Goal: Task Accomplishment & Management: Manage account settings

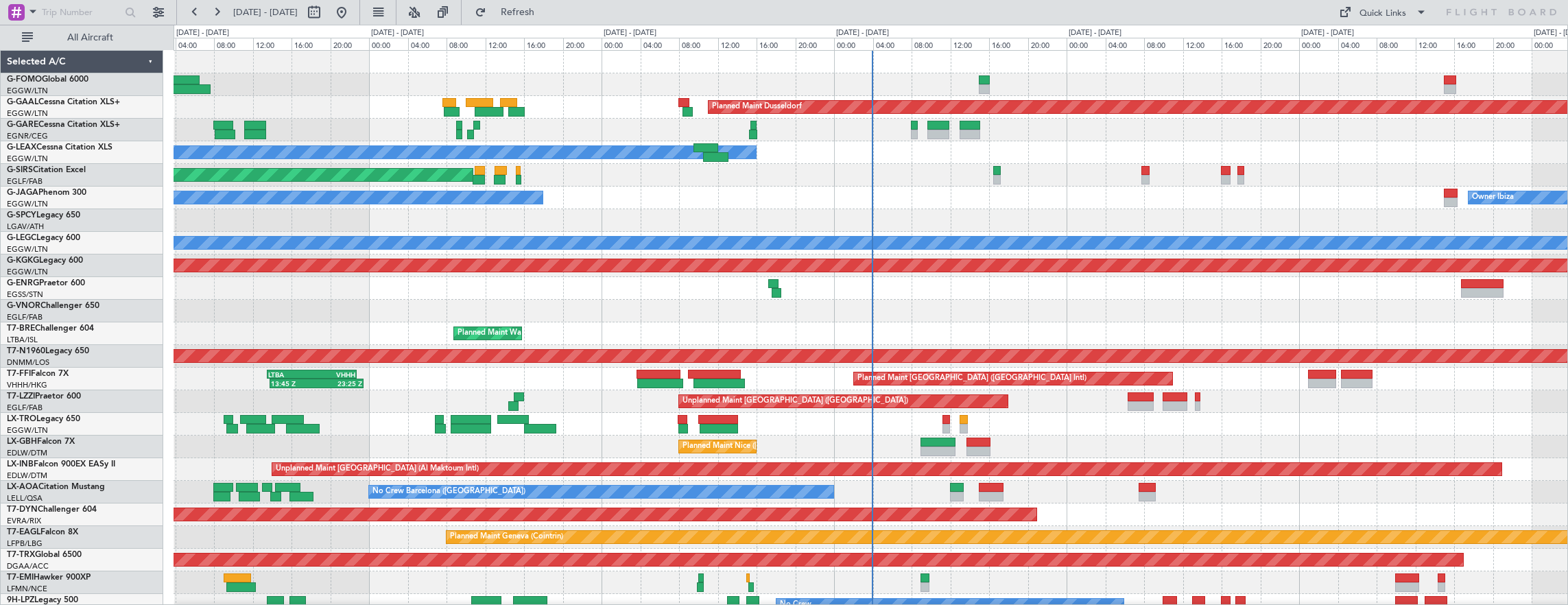
click at [535, 232] on div "A/C Unavailable [GEOGRAPHIC_DATA] ([GEOGRAPHIC_DATA]) Planned Maint [GEOGRAPHIC…" at bounding box center [871, 244] width 1394 height 23
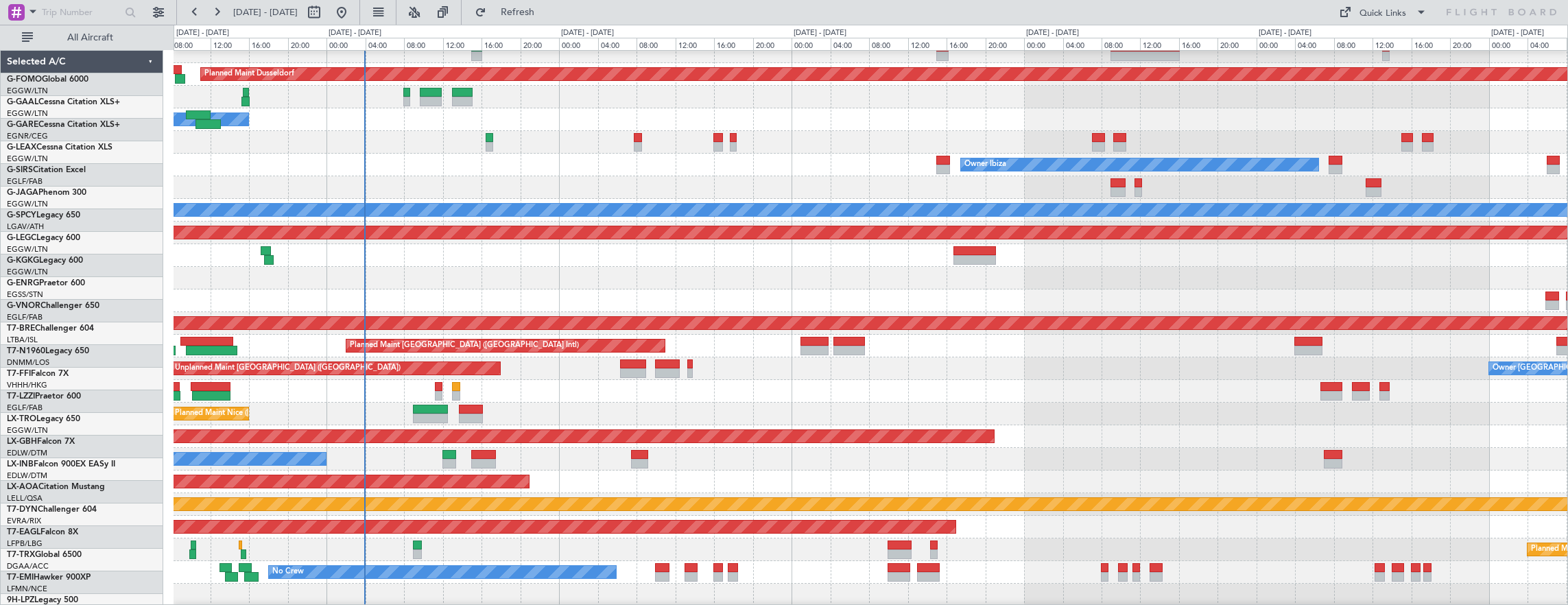
scroll to position [33, 0]
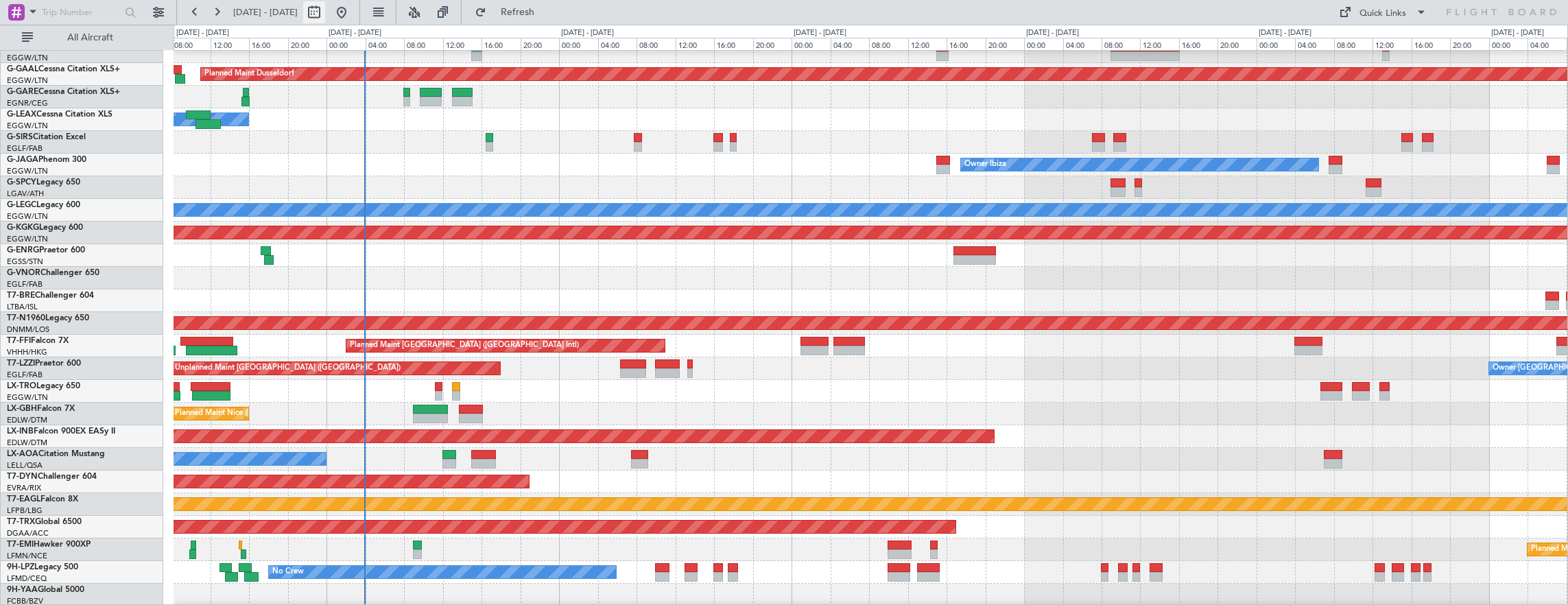
click at [325, 5] on button at bounding box center [314, 12] width 22 height 22
select select "8"
select select "2025"
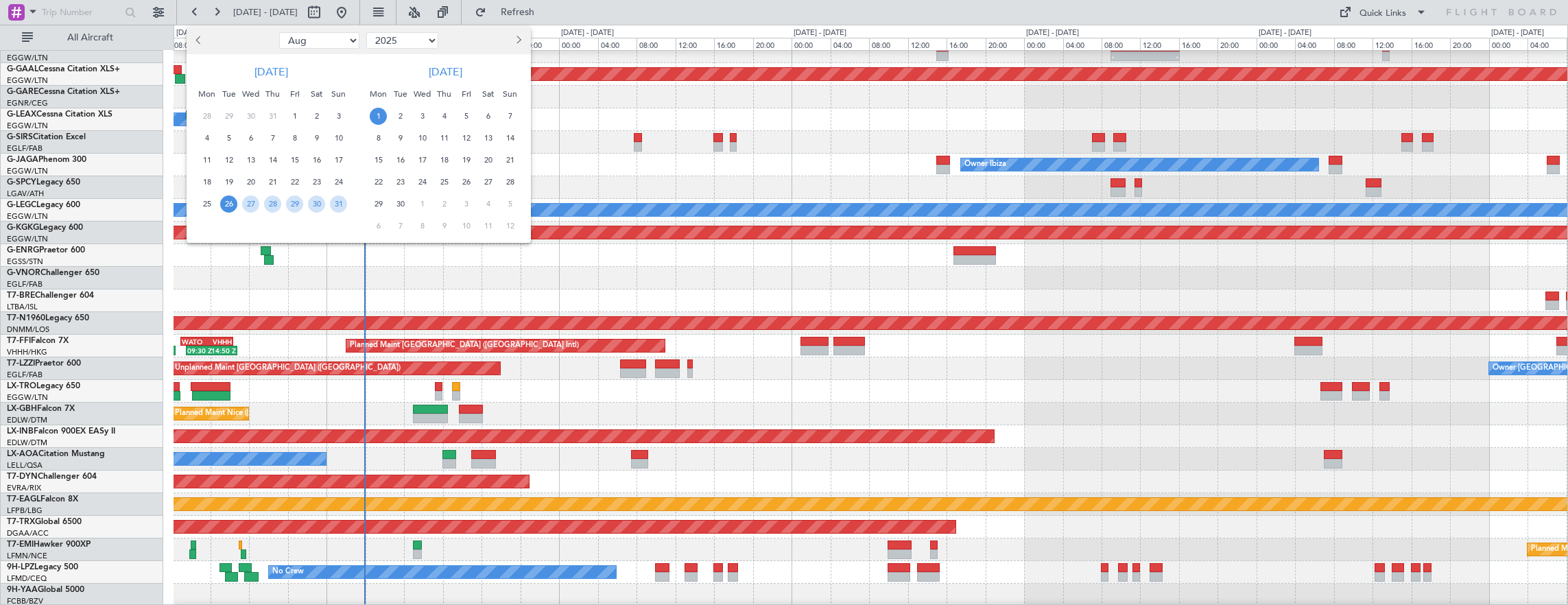
click at [222, 208] on span "26" at bounding box center [229, 204] width 17 height 17
click at [437, 116] on span "4" at bounding box center [444, 116] width 17 height 17
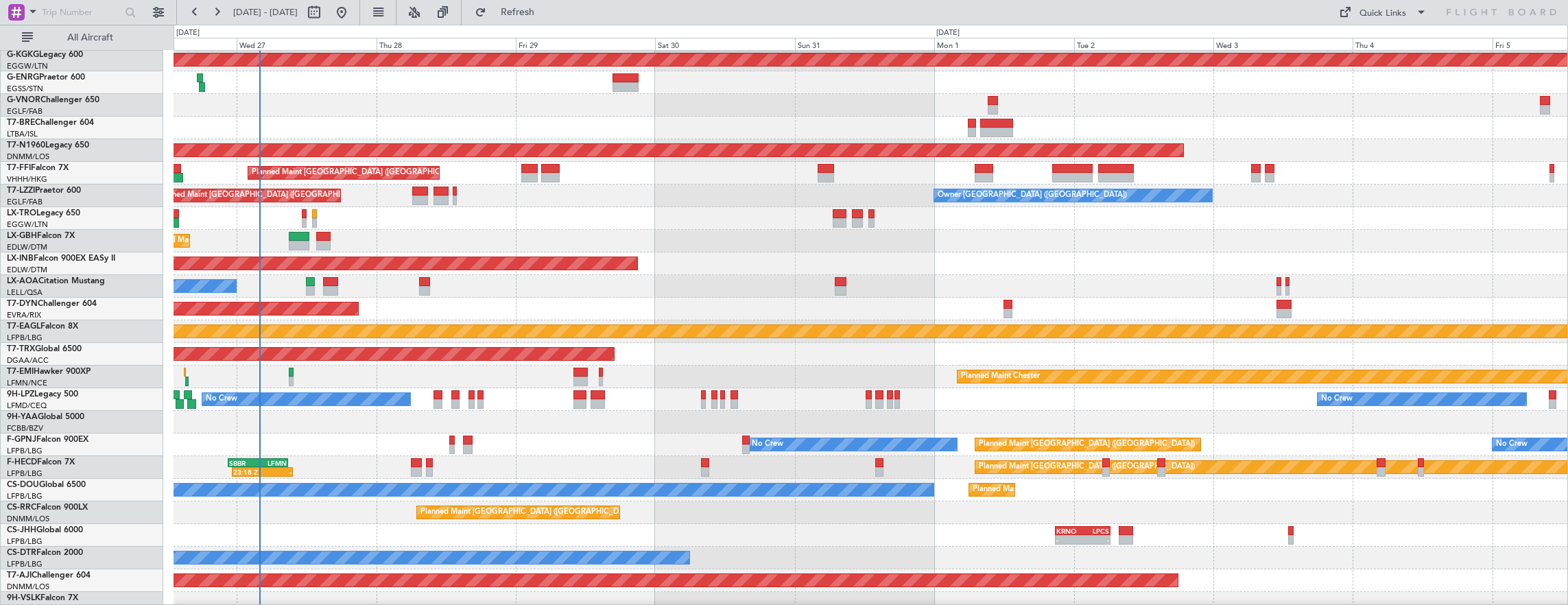
scroll to position [0, 0]
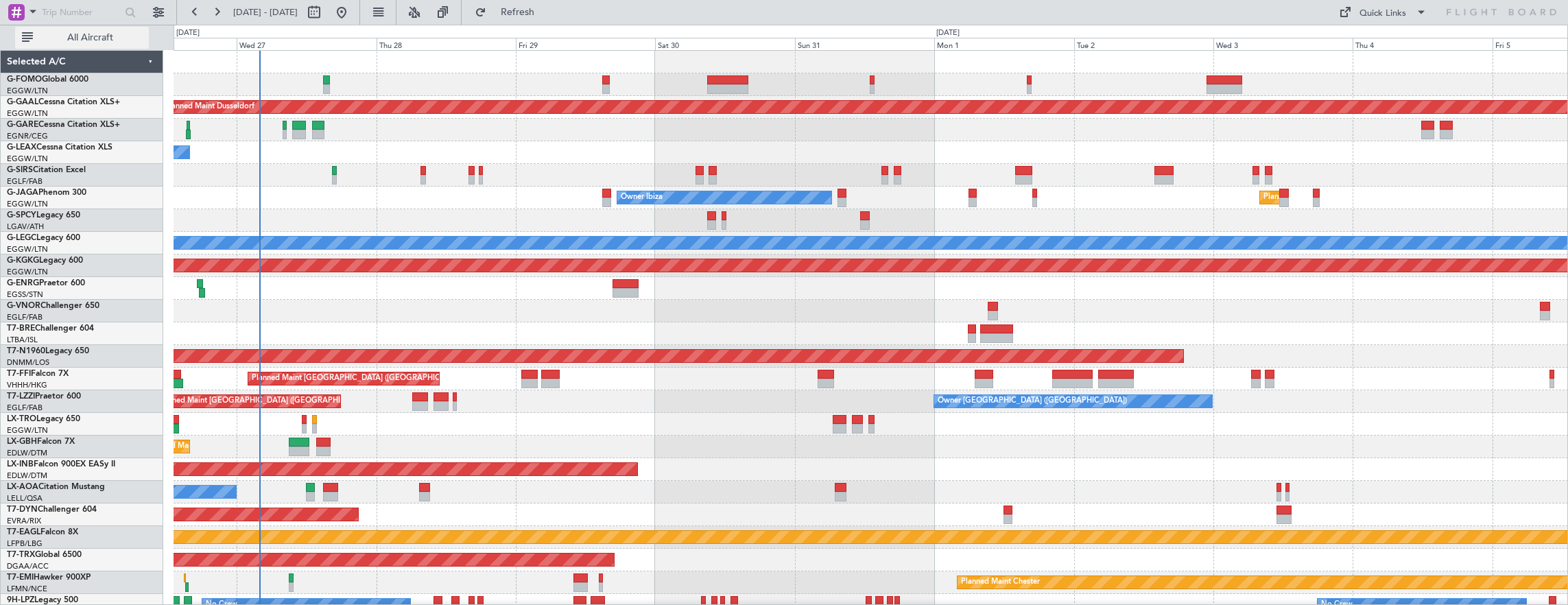
click at [127, 39] on span "All Aircraft" at bounding box center [90, 37] width 109 height 10
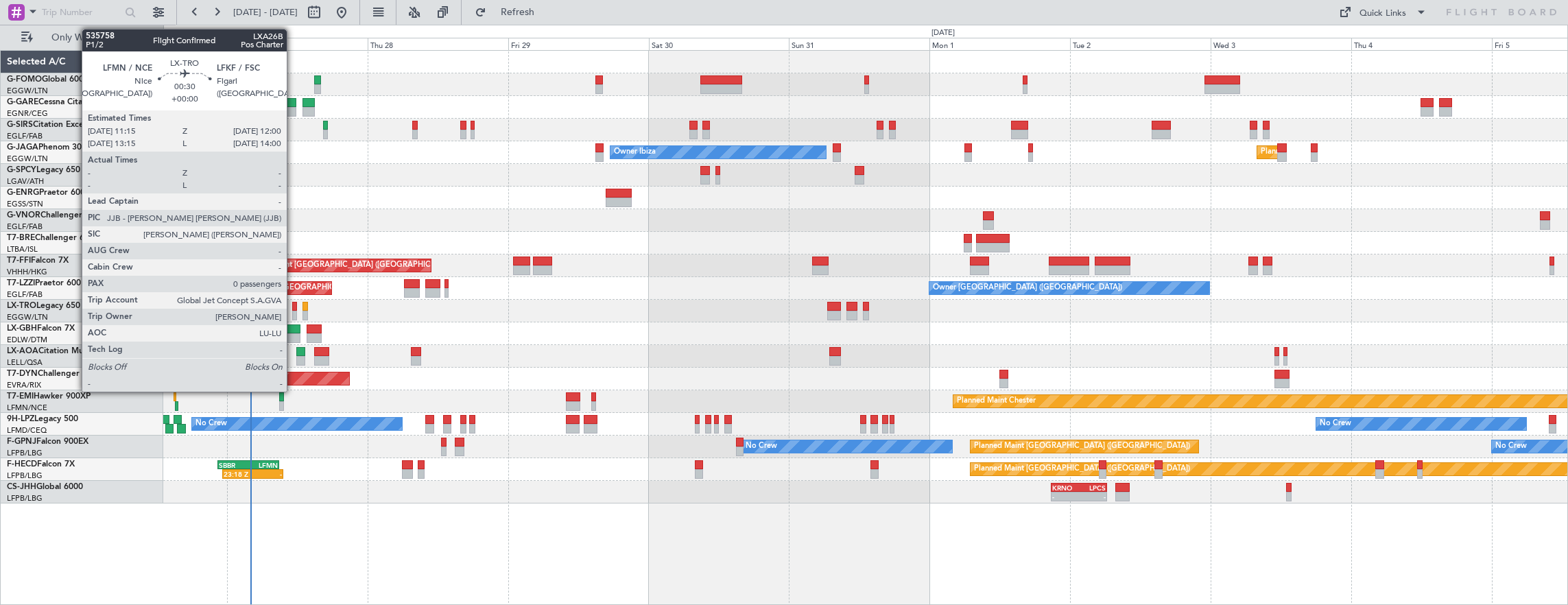
click at [293, 305] on div at bounding box center [294, 307] width 5 height 10
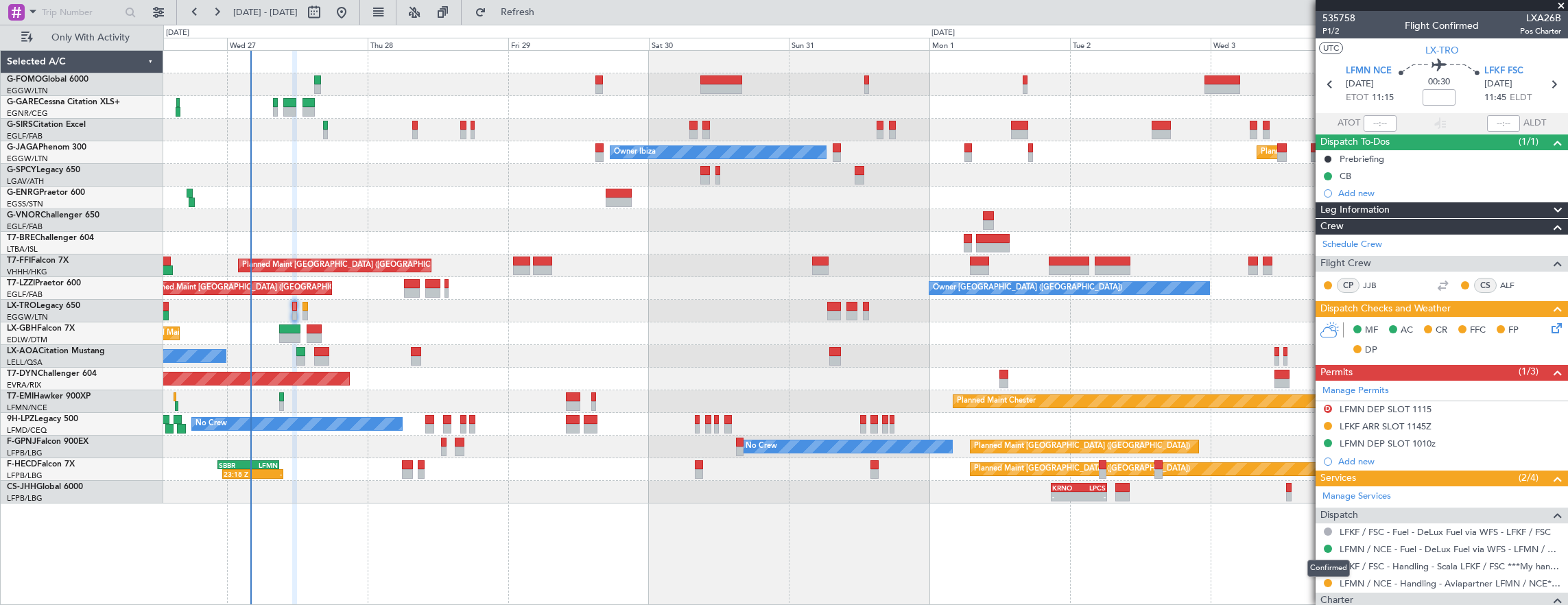
click at [1328, 570] on div "Confirmed" at bounding box center [1328, 569] width 42 height 17
click at [1326, 562] on button at bounding box center [1327, 566] width 9 height 9
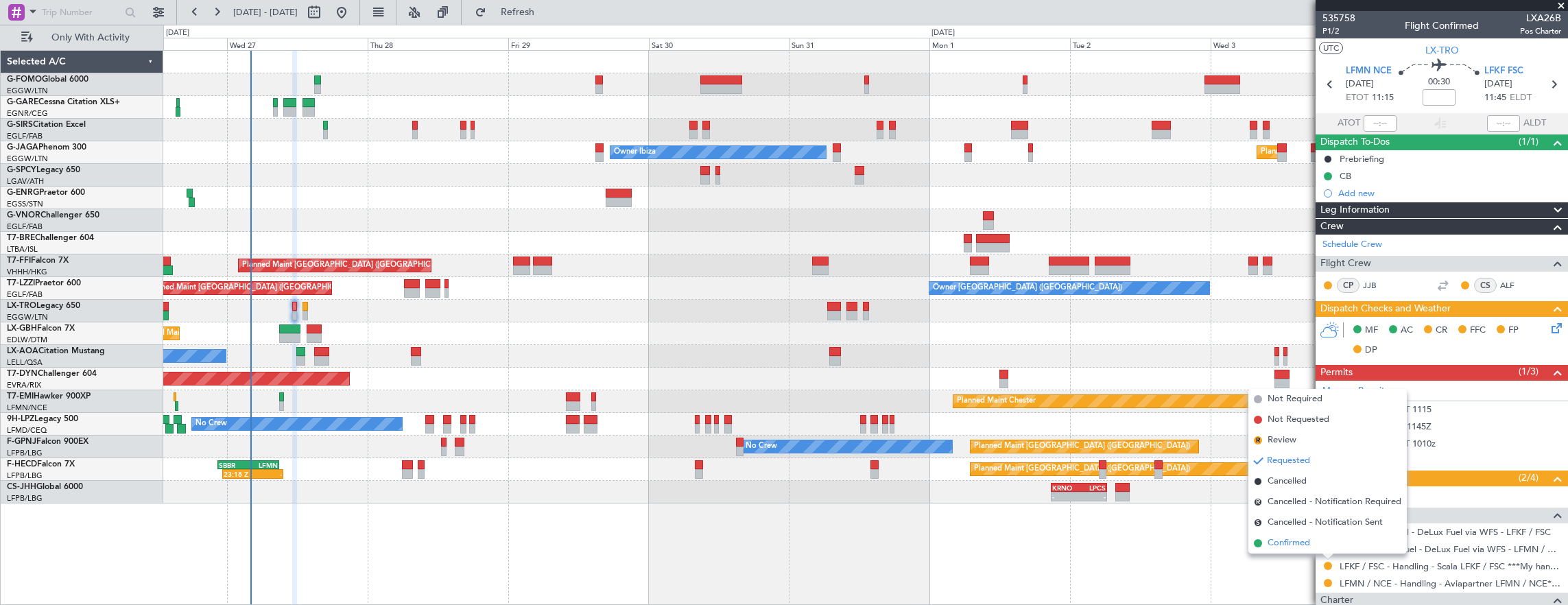
click at [1291, 539] on span "Confirmed" at bounding box center [1289, 543] width 42 height 13
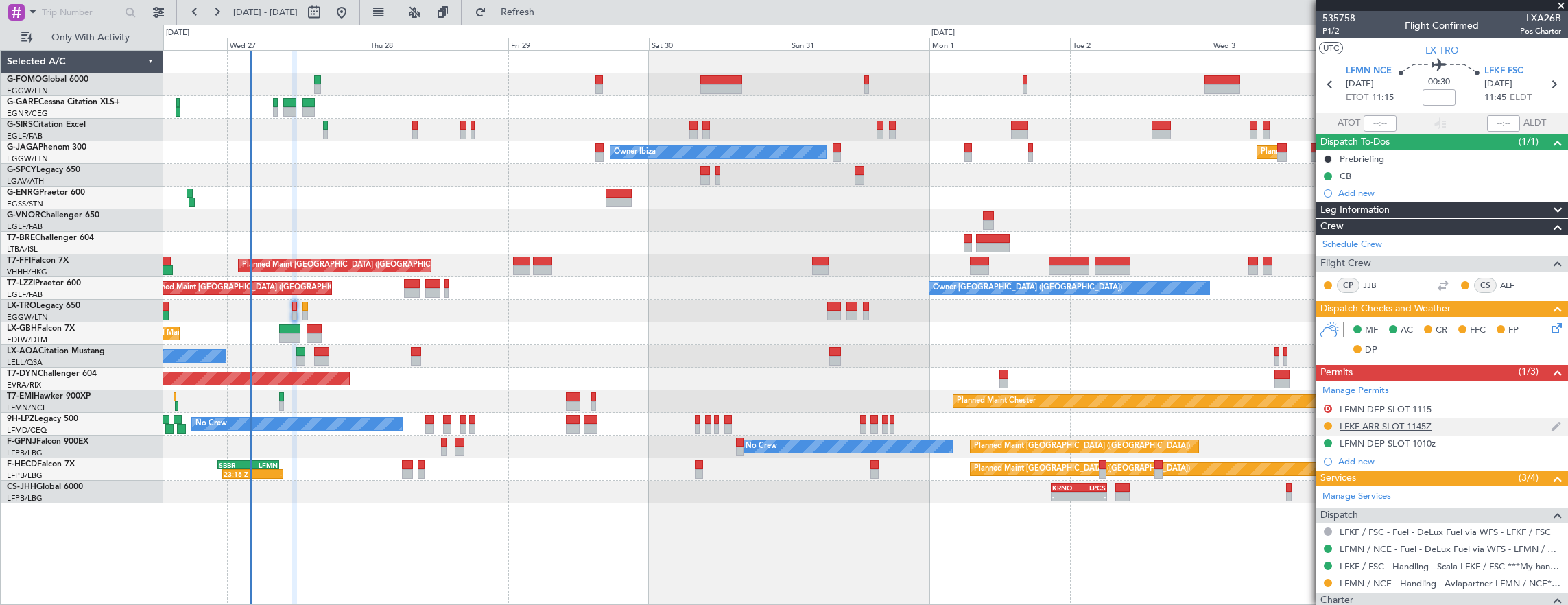
click at [1461, 418] on div "LFKF ARR SLOT 1145Z" at bounding box center [1441, 427] width 252 height 17
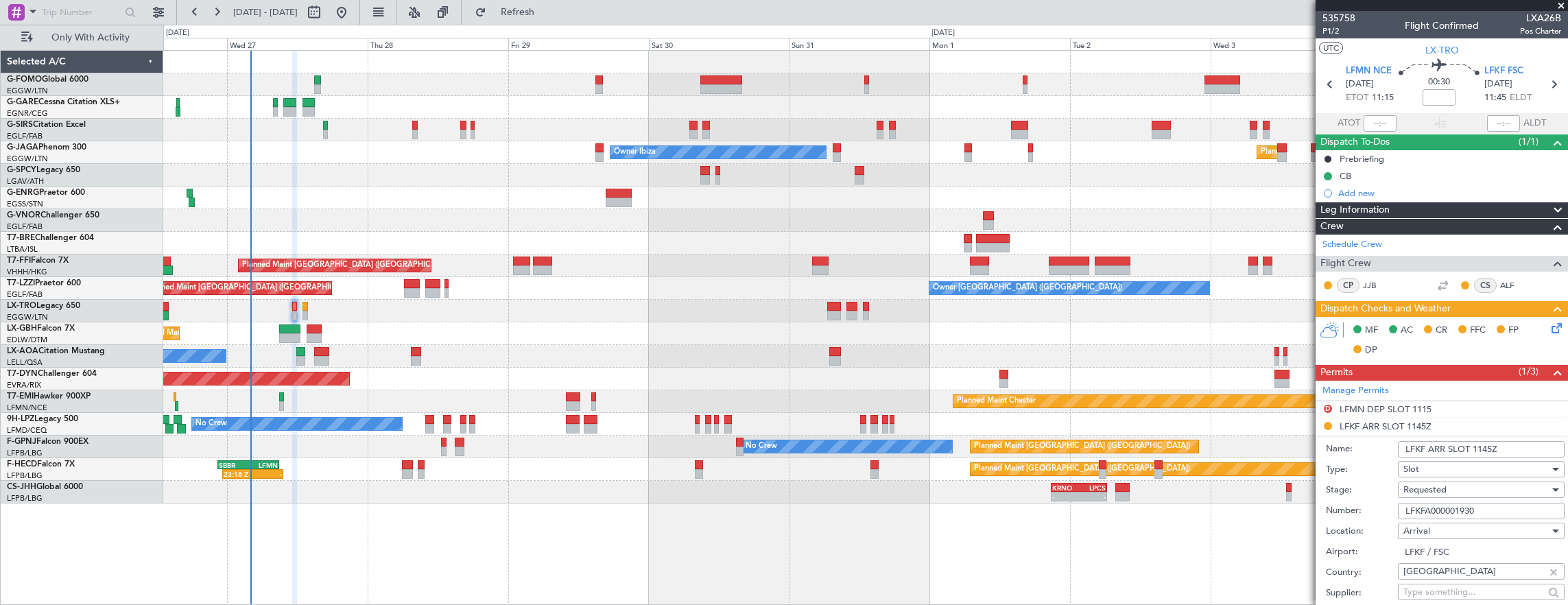
click at [1502, 516] on input "LFKFA000001930" at bounding box center [1482, 510] width 167 height 16
click at [1490, 445] on input "LFKF ARR SLOT 1145Z" at bounding box center [1482, 449] width 167 height 16
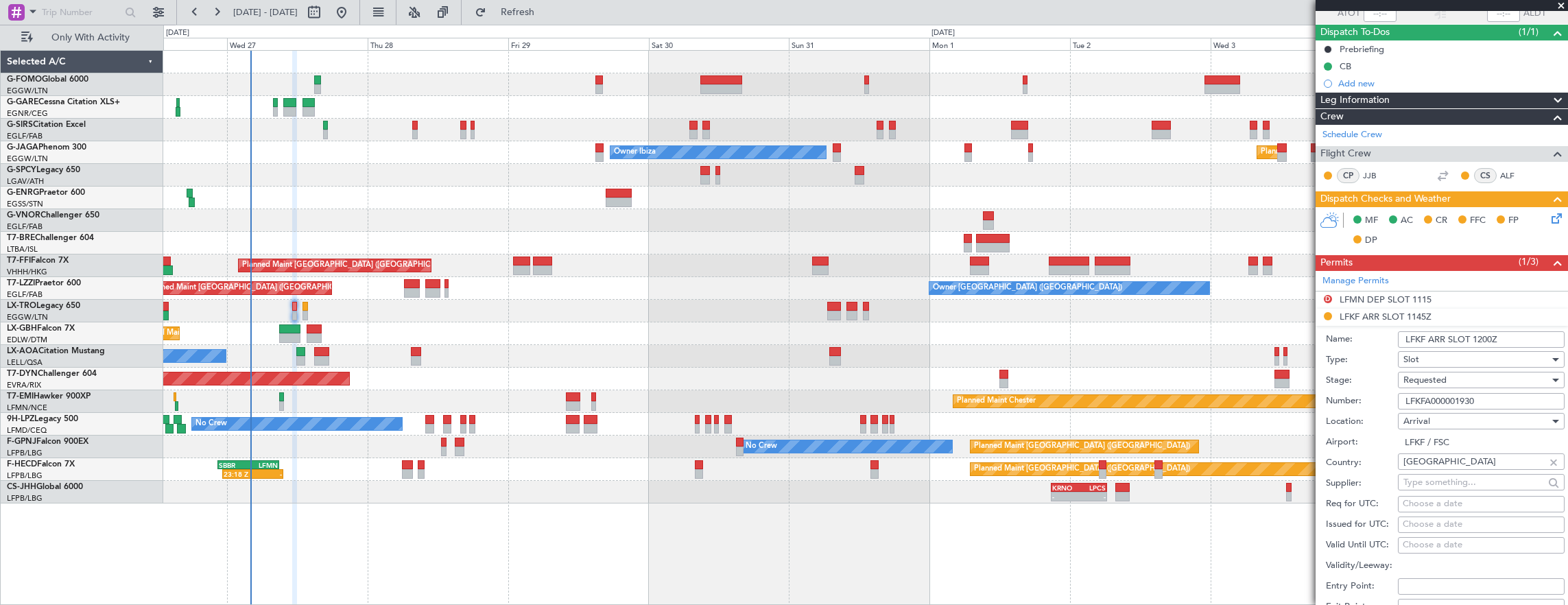
scroll to position [274, 0]
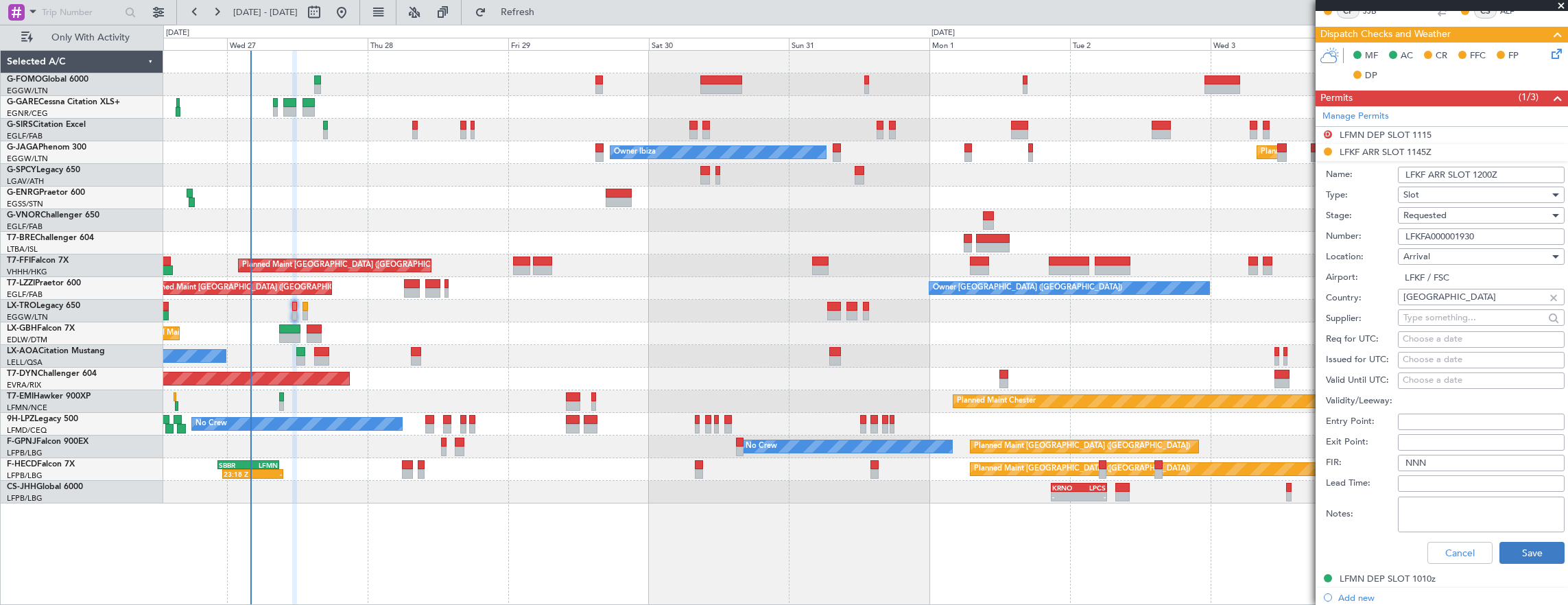
type input "LFKF ARR SLOT 1200Z"
click at [1534, 556] on button "Save" at bounding box center [1533, 552] width 65 height 22
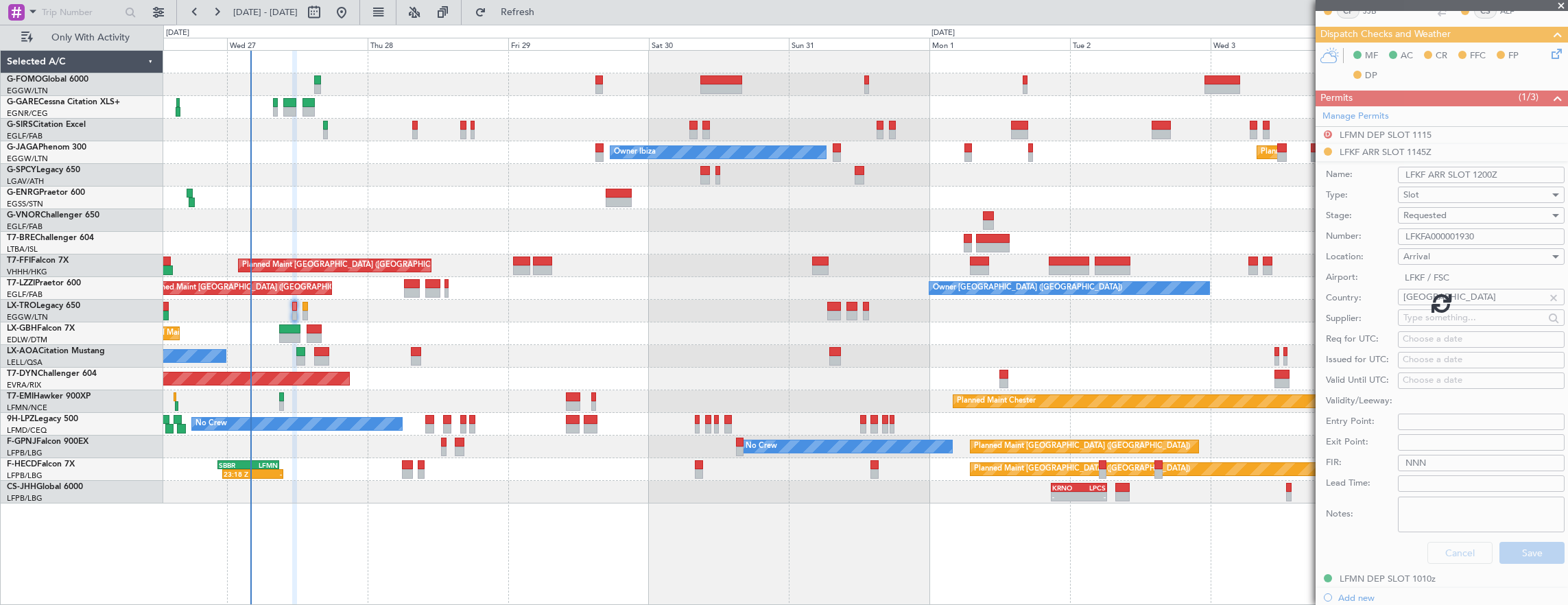
scroll to position [124, 0]
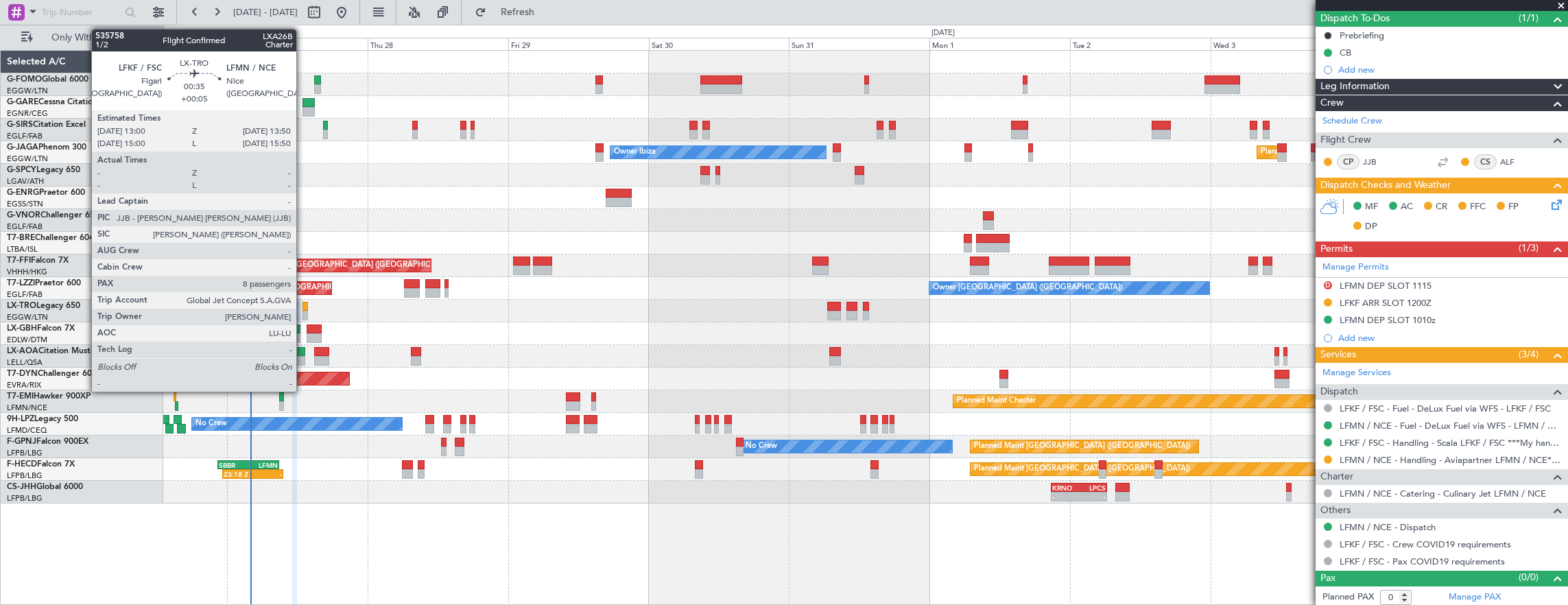
click at [303, 304] on div at bounding box center [305, 307] width 6 height 10
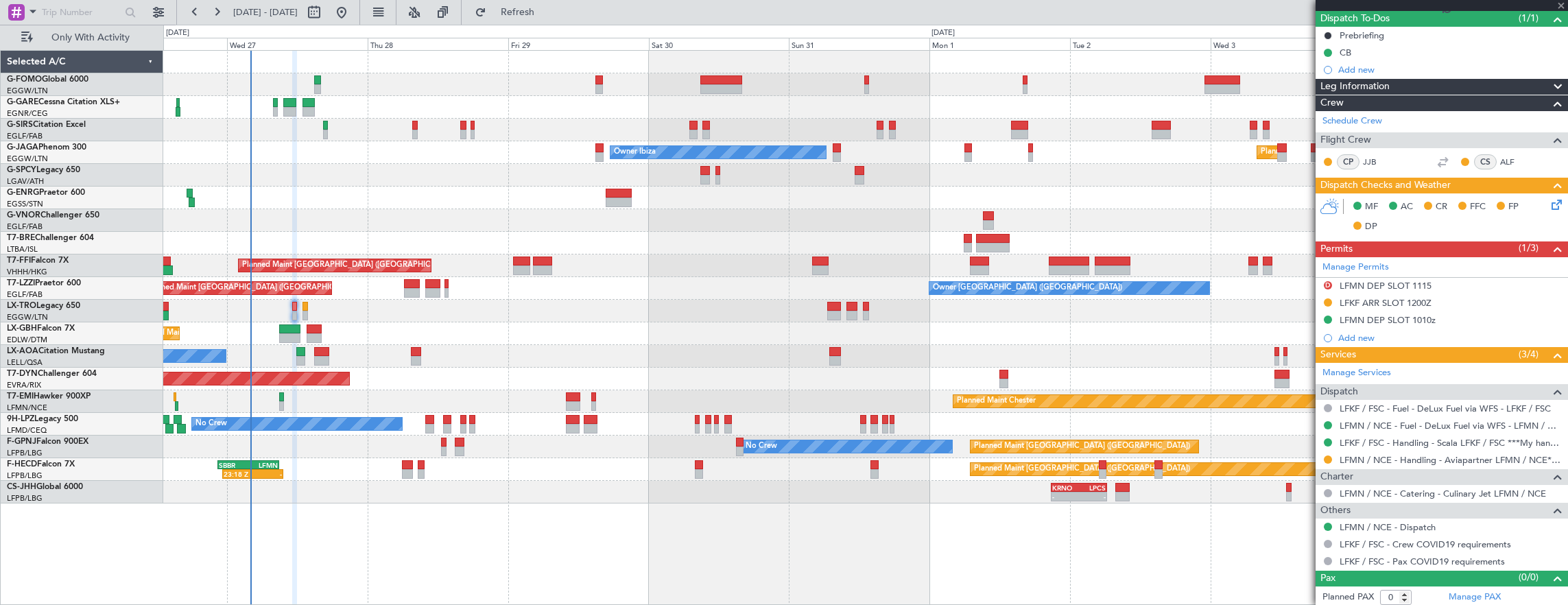
type input "+00:05"
type input "8"
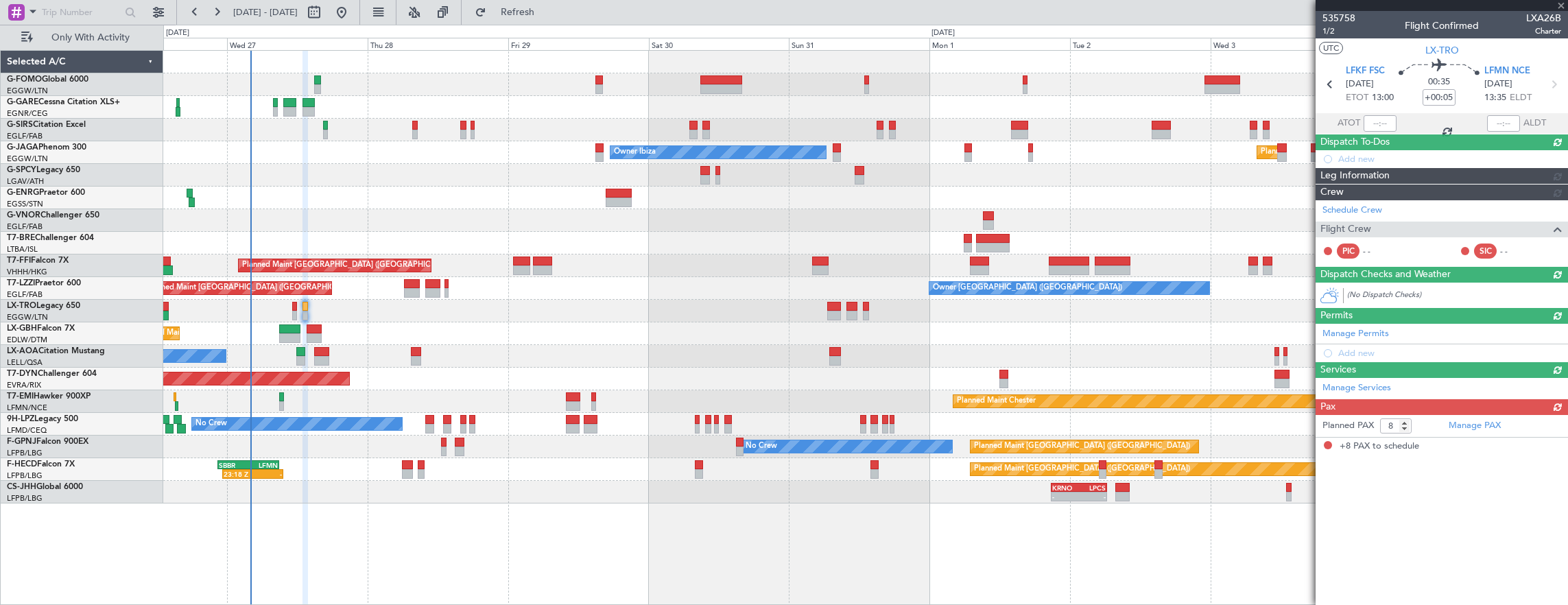
scroll to position [0, 0]
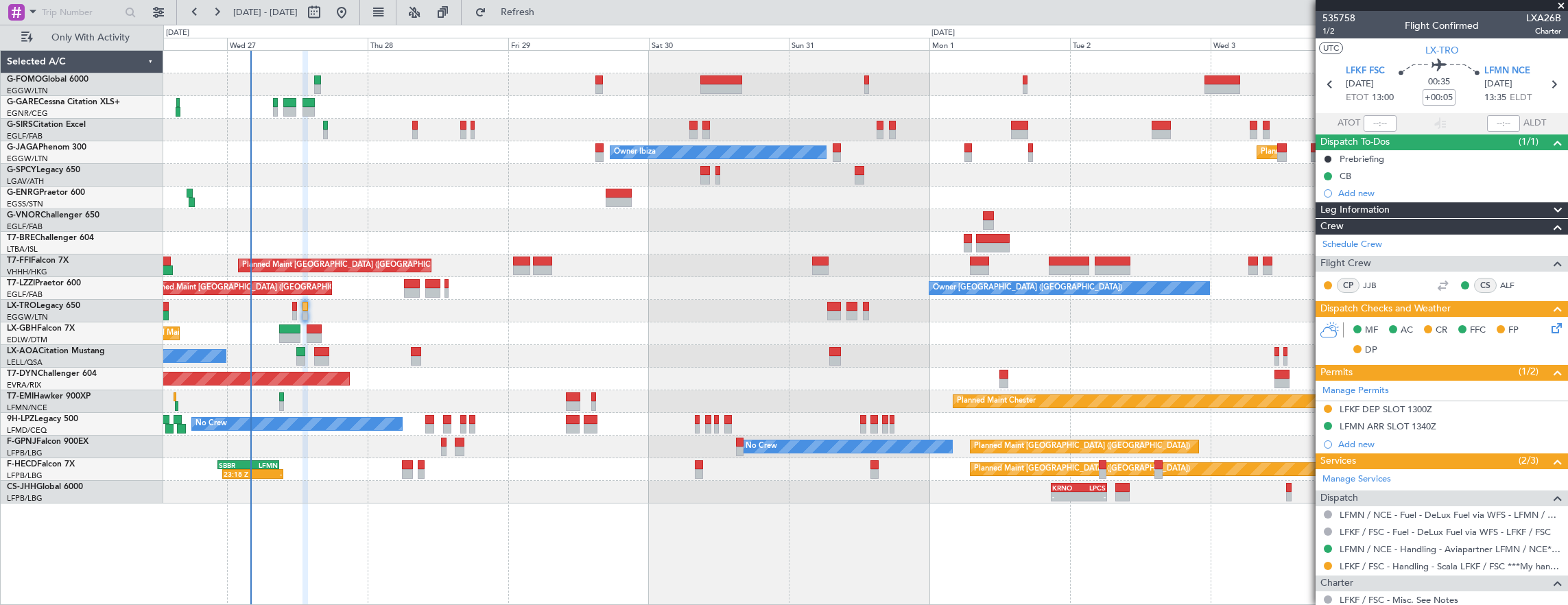
drag, startPoint x: 1329, startPoint y: 561, endPoint x: 1328, endPoint y: 554, distance: 7.1
click at [1329, 562] on button at bounding box center [1327, 566] width 9 height 9
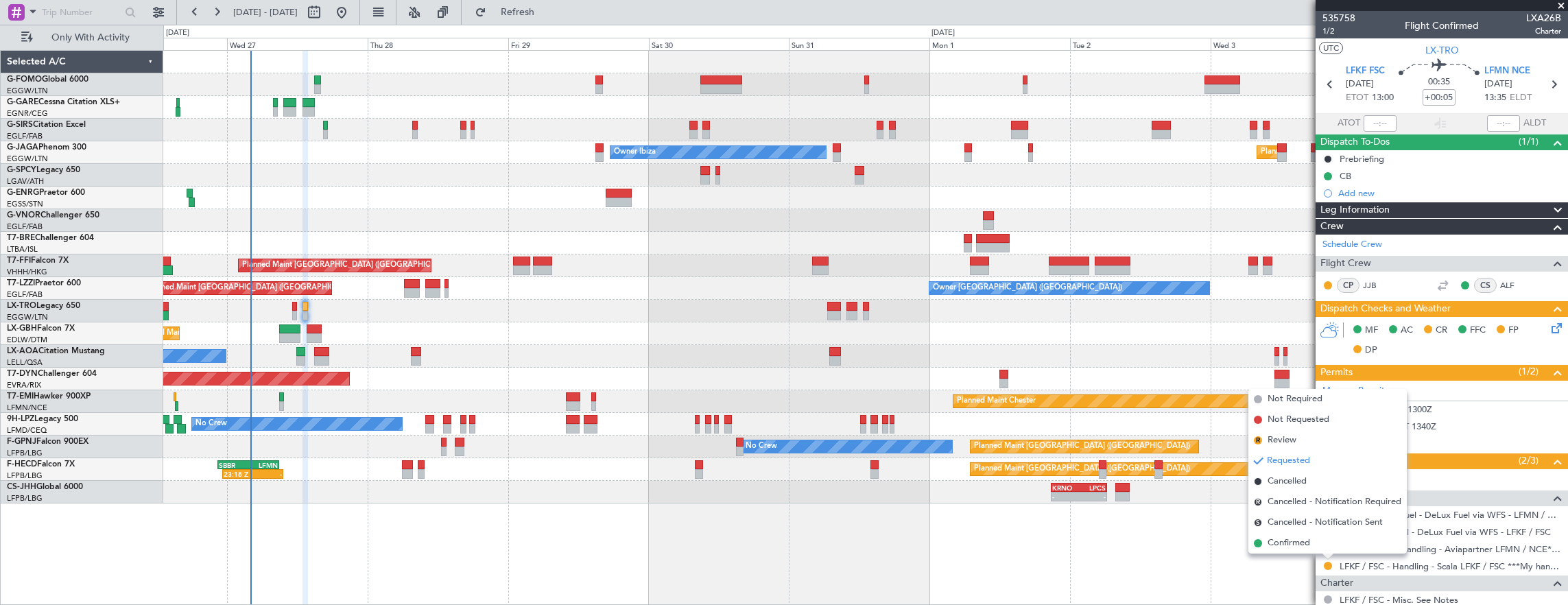
click at [1287, 544] on span "Confirmed" at bounding box center [1289, 543] width 42 height 13
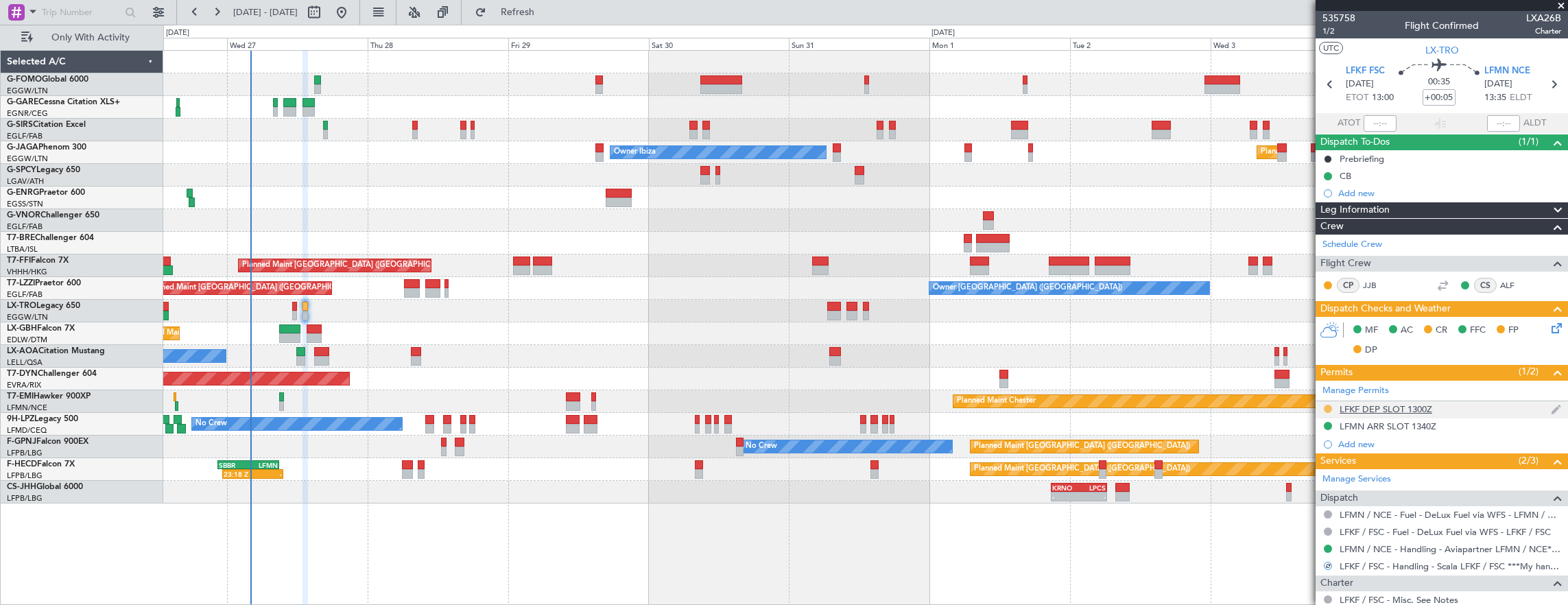
click at [1329, 405] on button at bounding box center [1327, 408] width 9 height 9
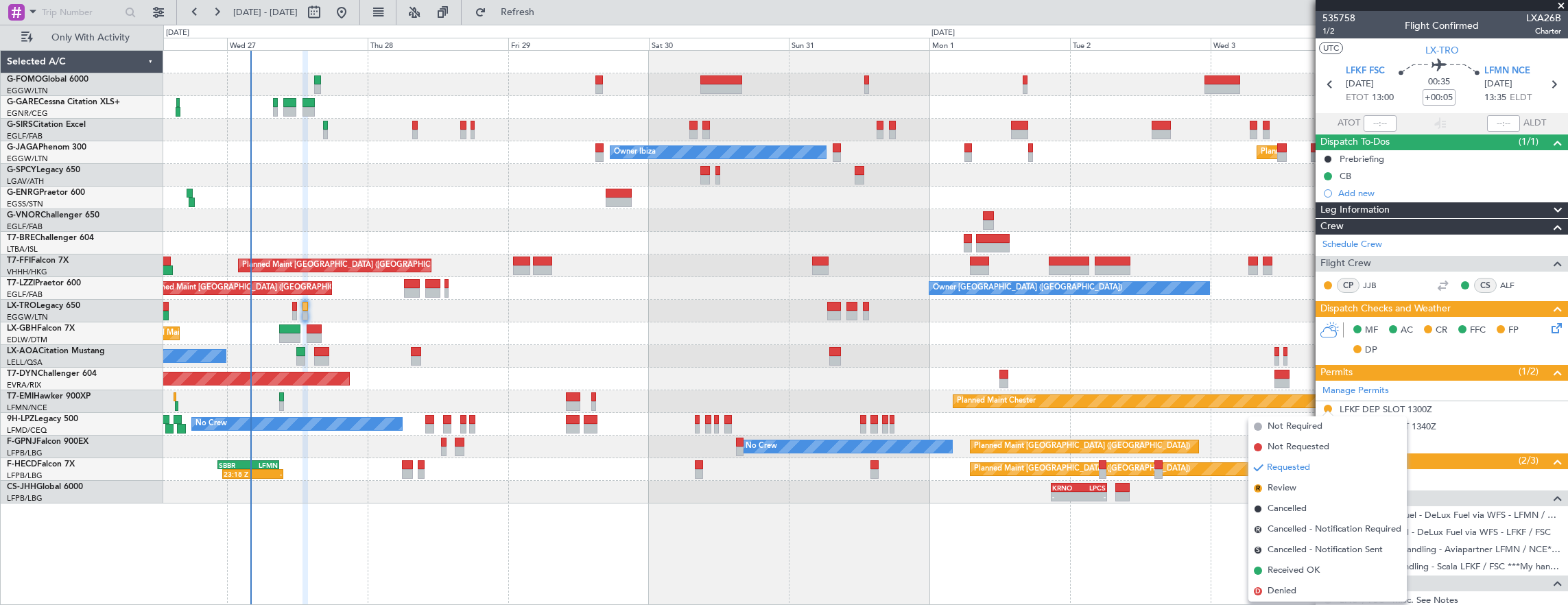
drag, startPoint x: 1302, startPoint y: 572, endPoint x: 1216, endPoint y: 570, distance: 86.0
click at [1302, 571] on span "Received OK" at bounding box center [1294, 570] width 52 height 13
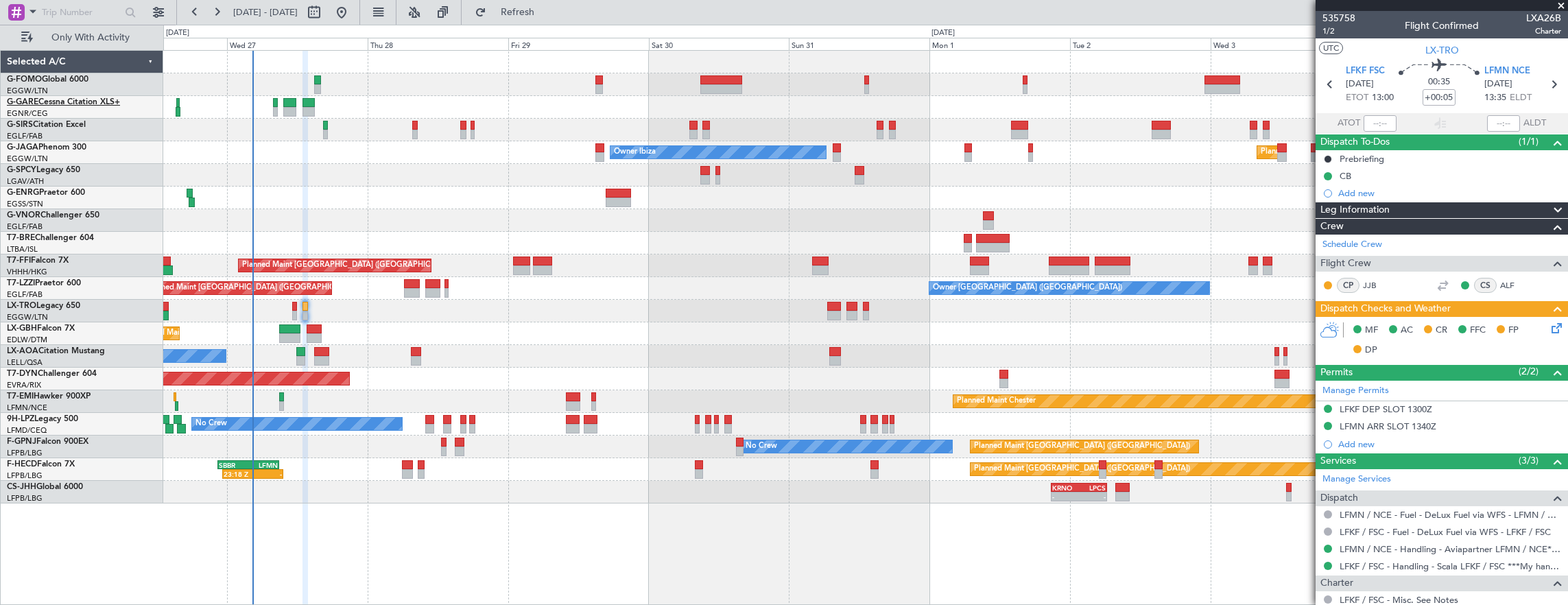
click at [47, 100] on link "G-GARE Cessna Citation XLS+" at bounding box center [63, 102] width 113 height 9
click at [77, 98] on link "G-GARE Cessna Citation XLS+" at bounding box center [63, 102] width 113 height 9
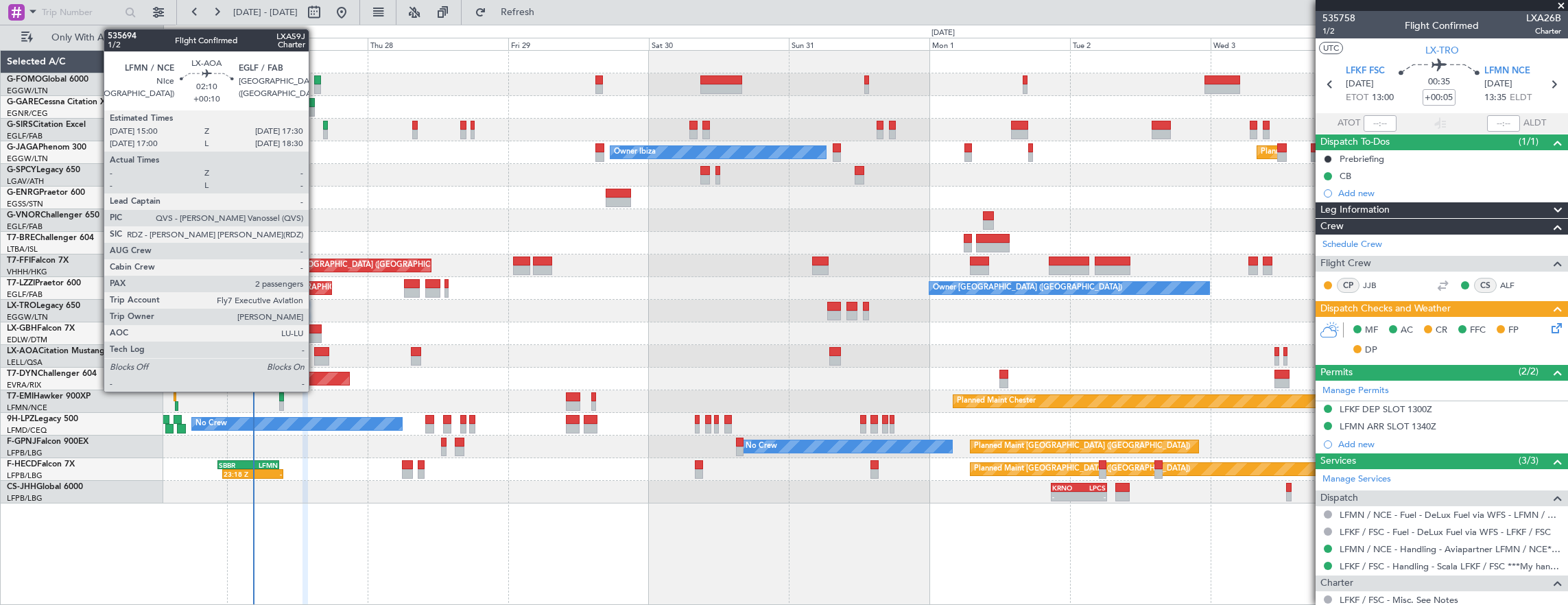
click at [316, 358] on div at bounding box center [322, 361] width 15 height 10
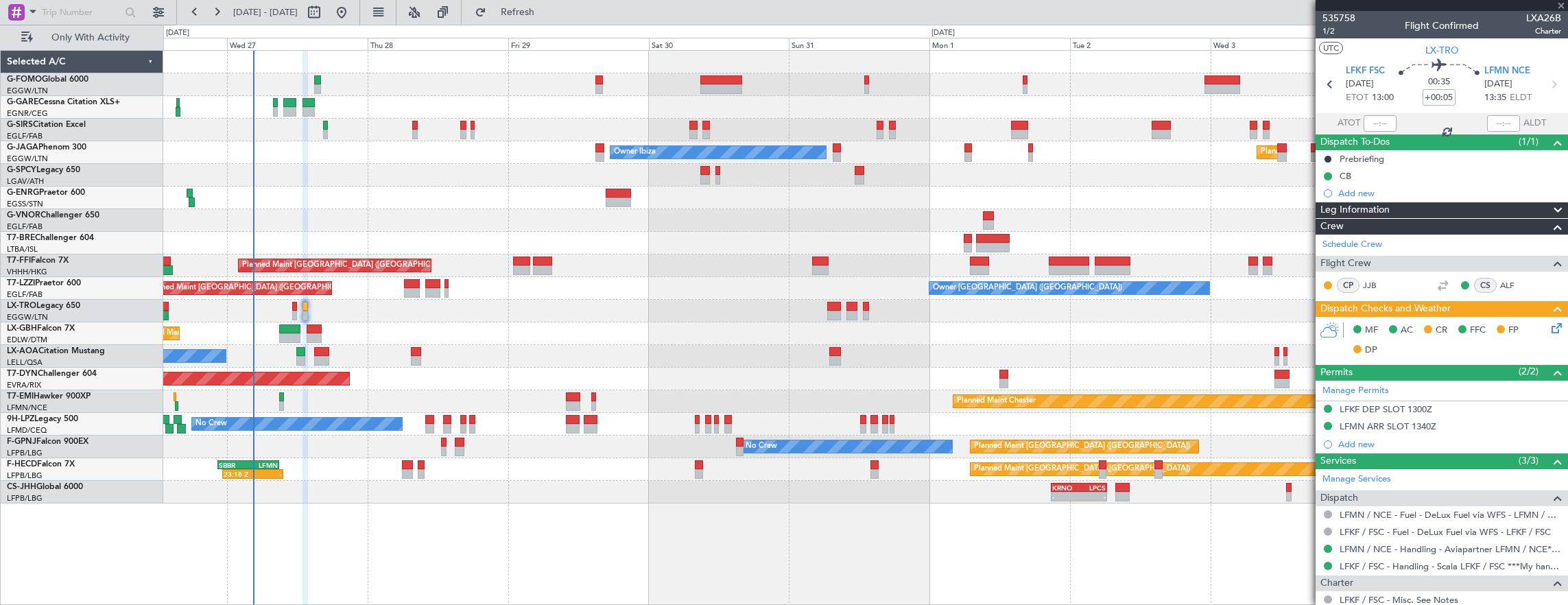
type input "+00:10"
type input "2"
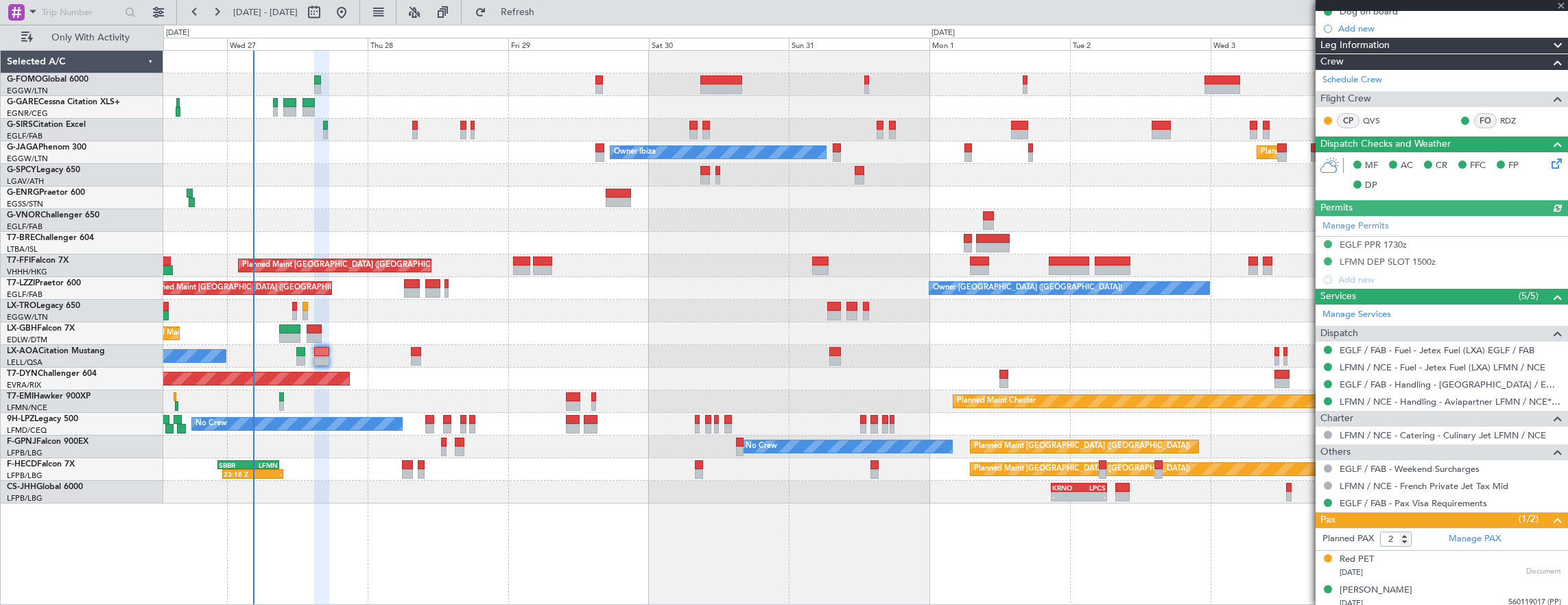
scroll to position [237, 0]
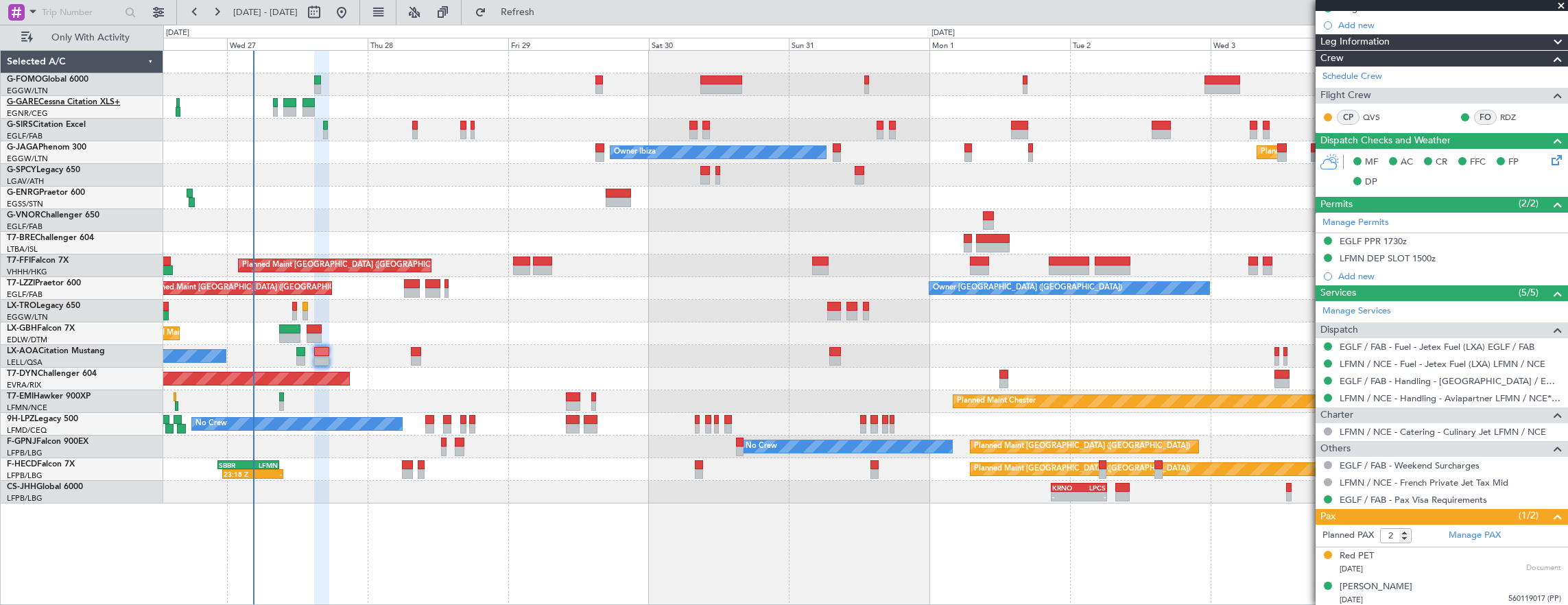
click at [103, 105] on link "G-GARE Cessna Citation XLS+" at bounding box center [63, 102] width 113 height 9
